Goal: Task Accomplishment & Management: Use online tool/utility

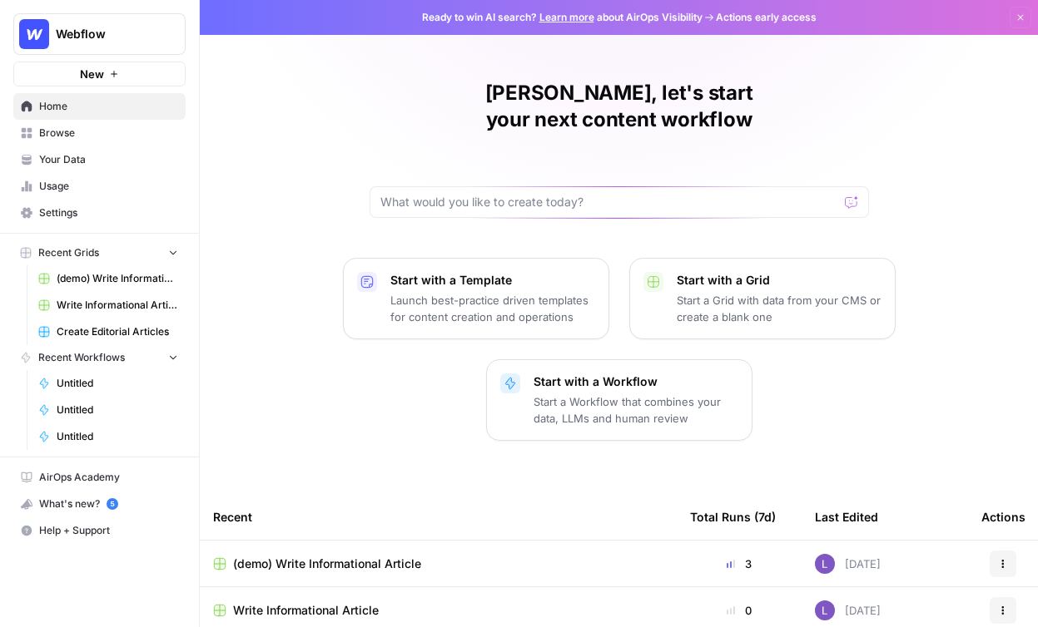
click at [354, 556] on span "(demo) Write Informational Article" at bounding box center [327, 564] width 188 height 17
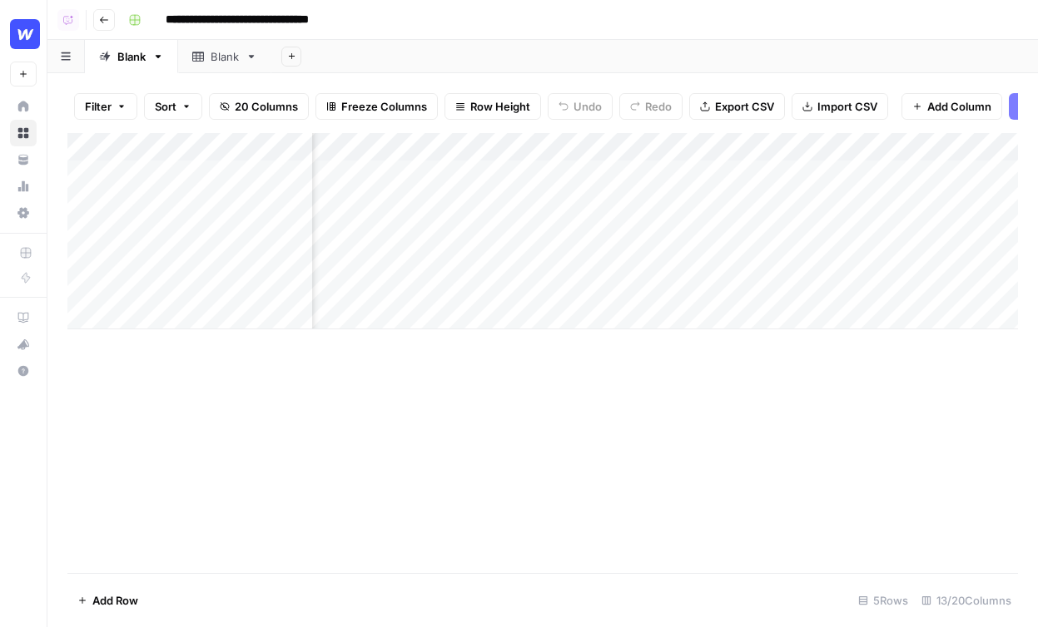
scroll to position [0, 1370]
click at [591, 145] on div "Add Column" at bounding box center [542, 231] width 950 height 196
click at [373, 440] on div "Add Column" at bounding box center [542, 353] width 950 height 440
click at [92, 22] on header "**********" at bounding box center [542, 20] width 990 height 40
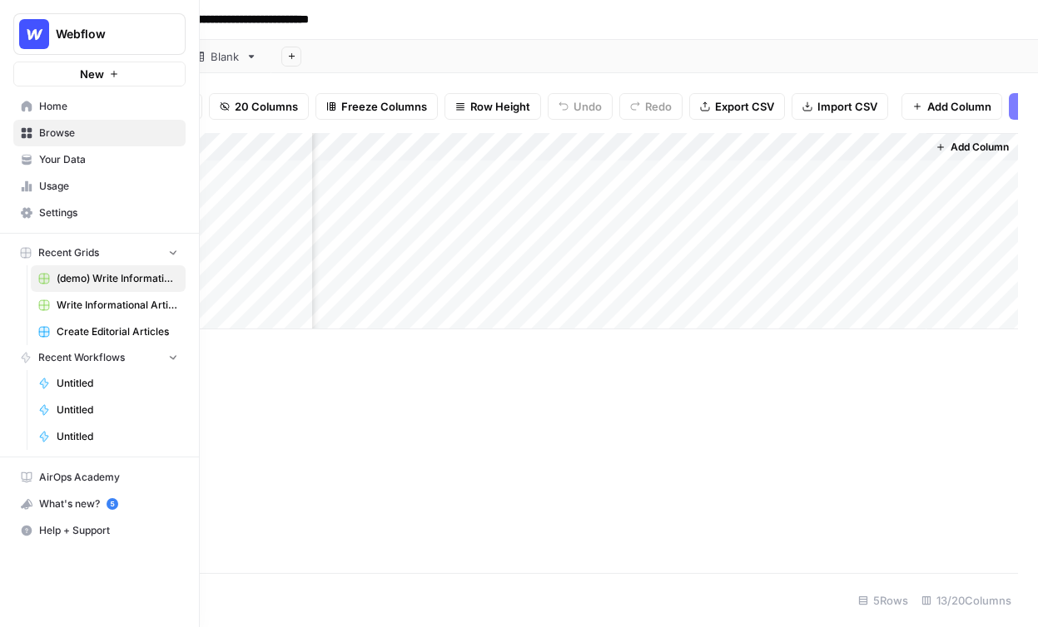
click at [24, 101] on icon at bounding box center [27, 107] width 12 height 12
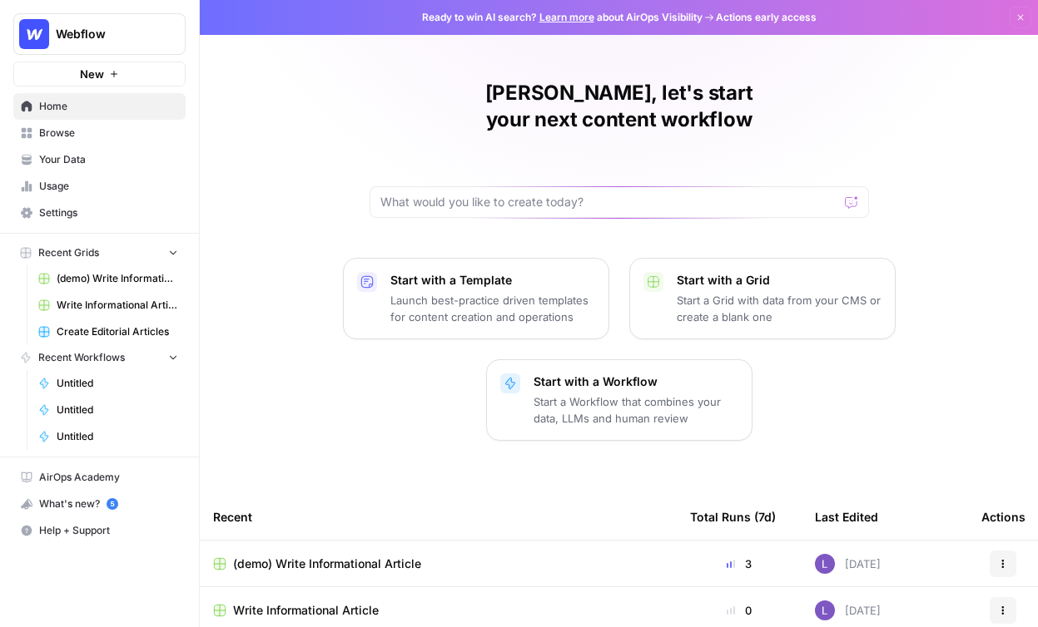
scroll to position [102, 0]
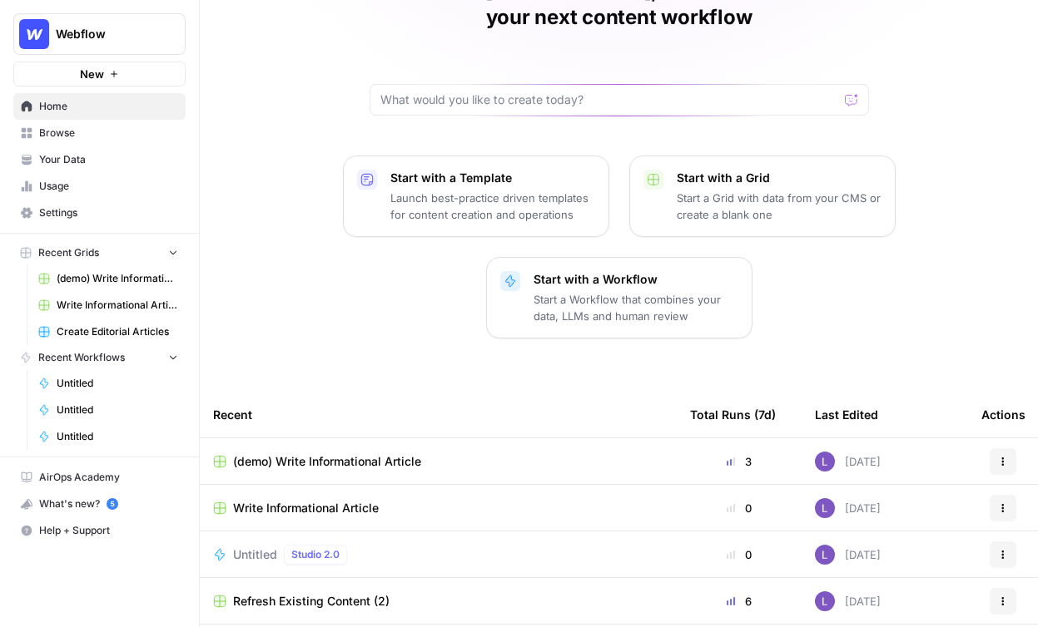
click at [114, 141] on link "Browse" at bounding box center [99, 133] width 172 height 27
